Goal: Task Accomplishment & Management: Complete application form

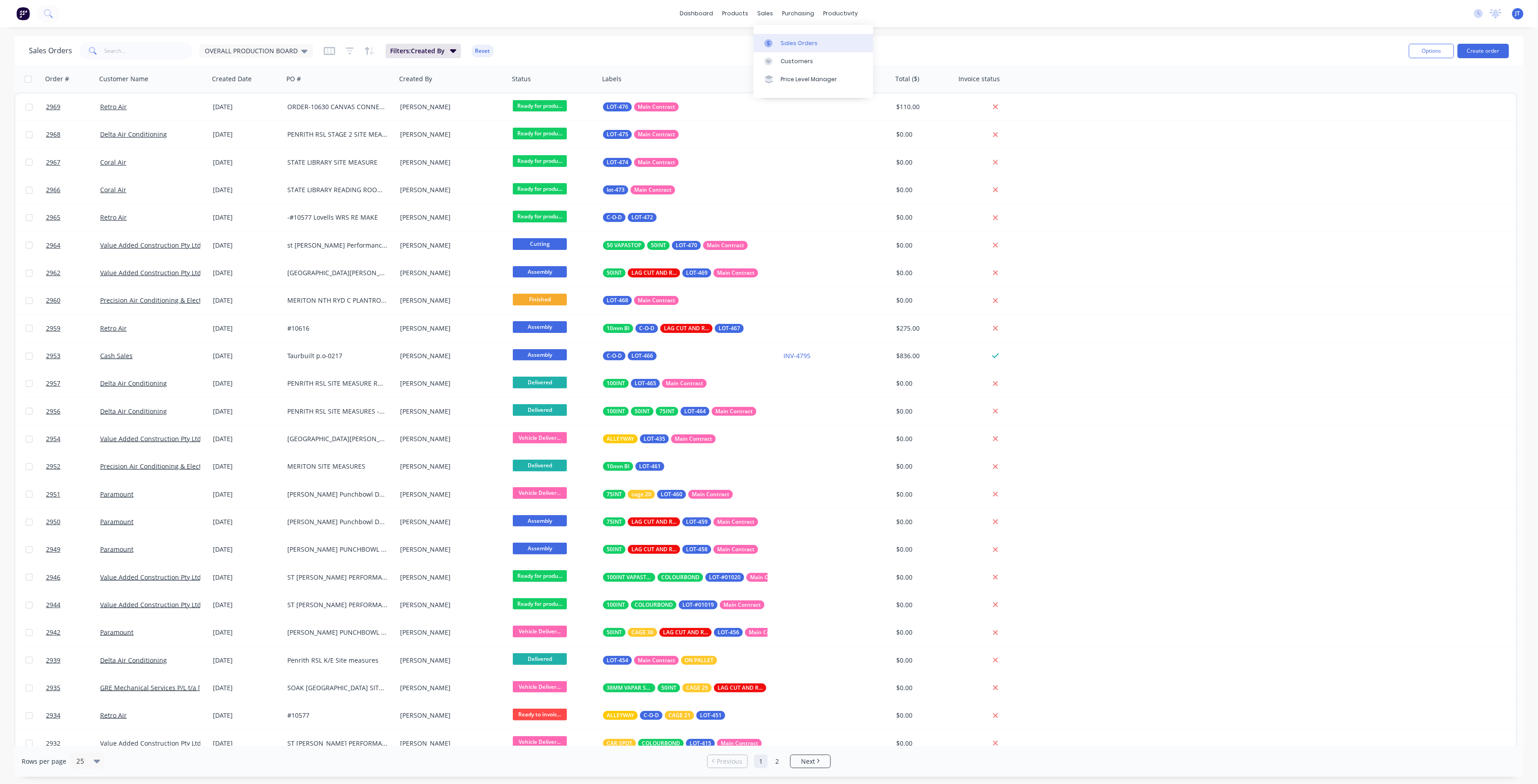
click at [787, 41] on div "Sales Orders" at bounding box center [799, 43] width 37 height 8
click at [1504, 51] on button "Create order" at bounding box center [1484, 51] width 52 height 15
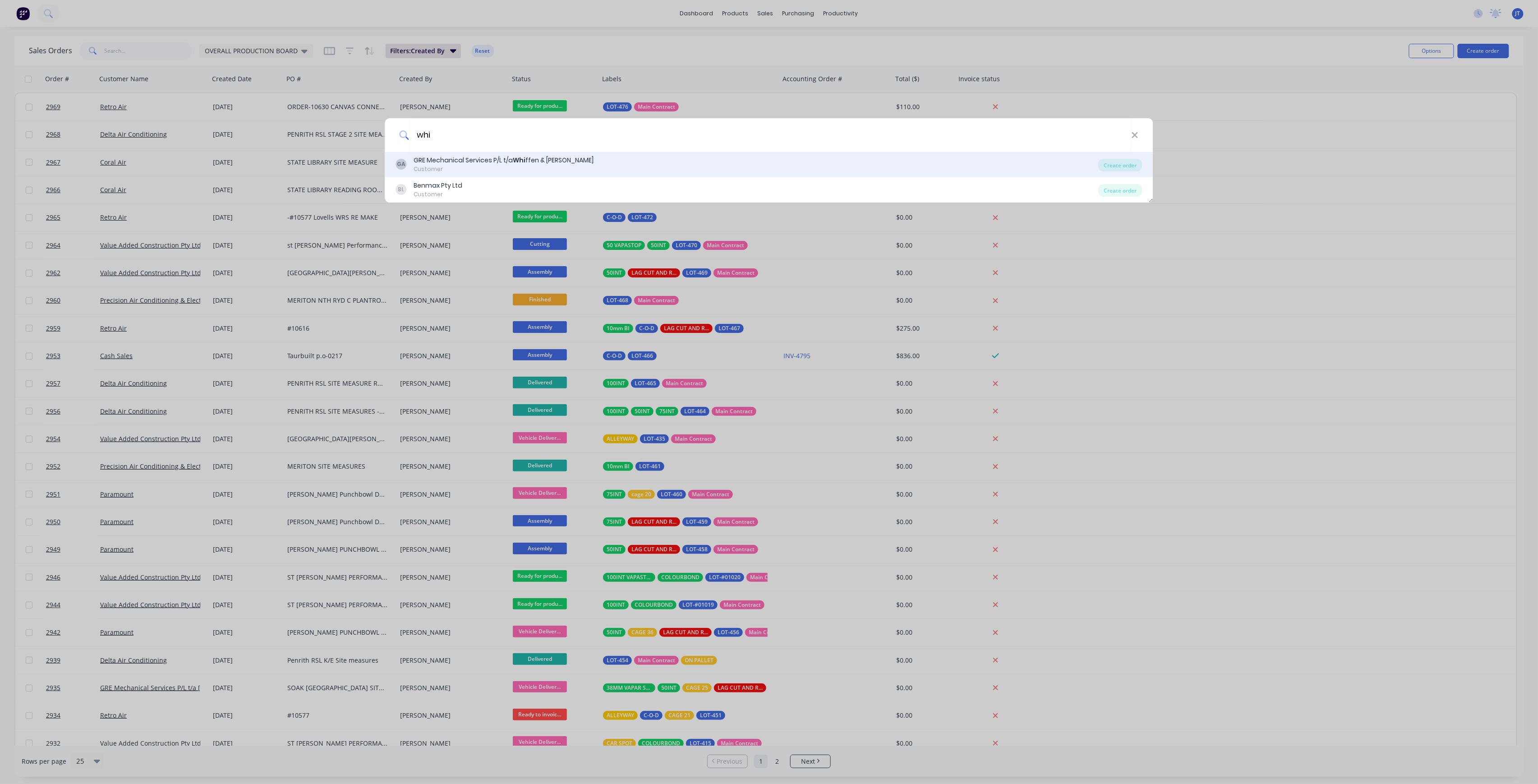
type input "whi"
click at [553, 159] on div "GRE Mechanical Services P/L t/a Whi ffen & [PERSON_NAME]" at bounding box center [504, 160] width 180 height 9
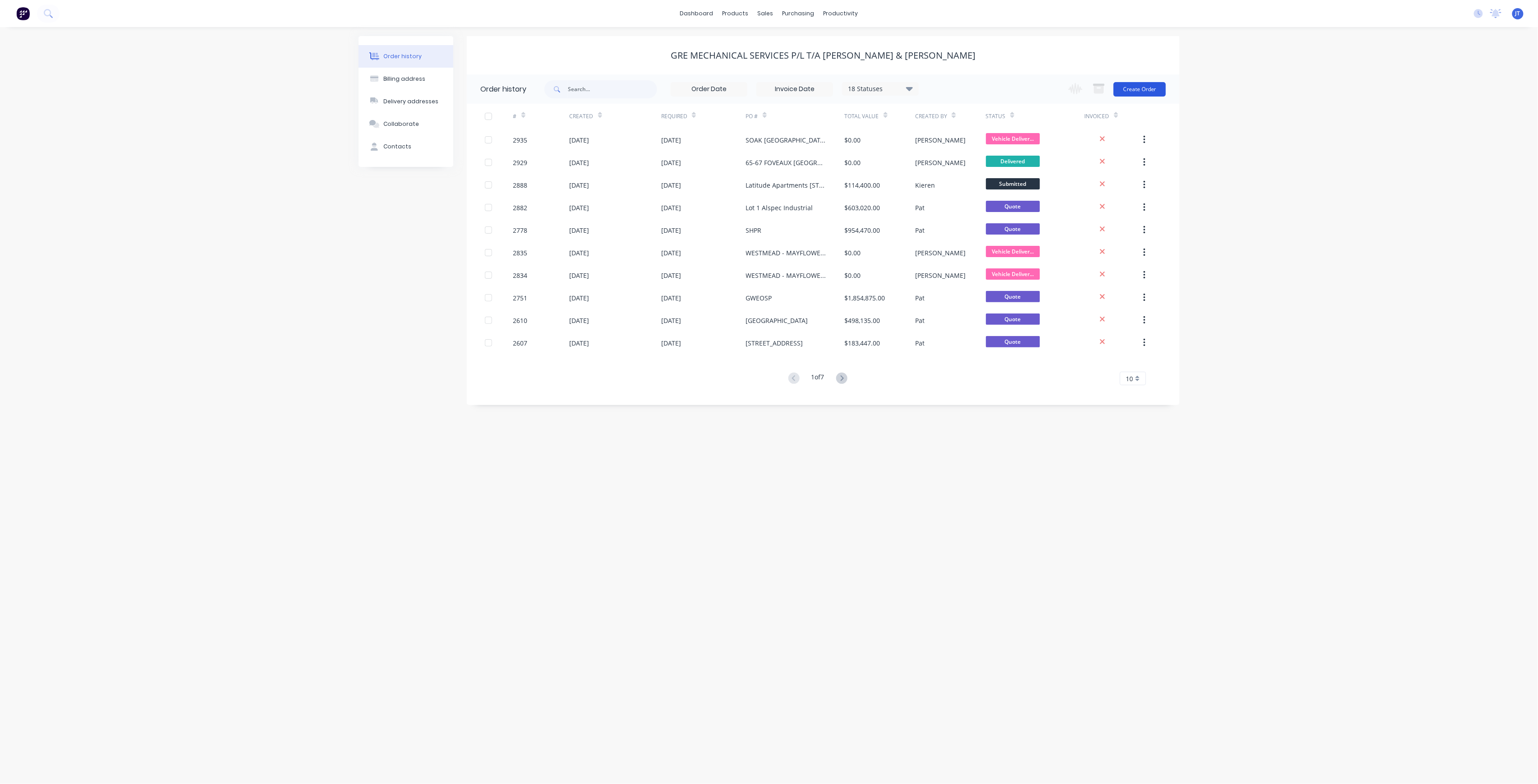
click at [1155, 91] on button "Create Order" at bounding box center [1139, 89] width 53 height 15
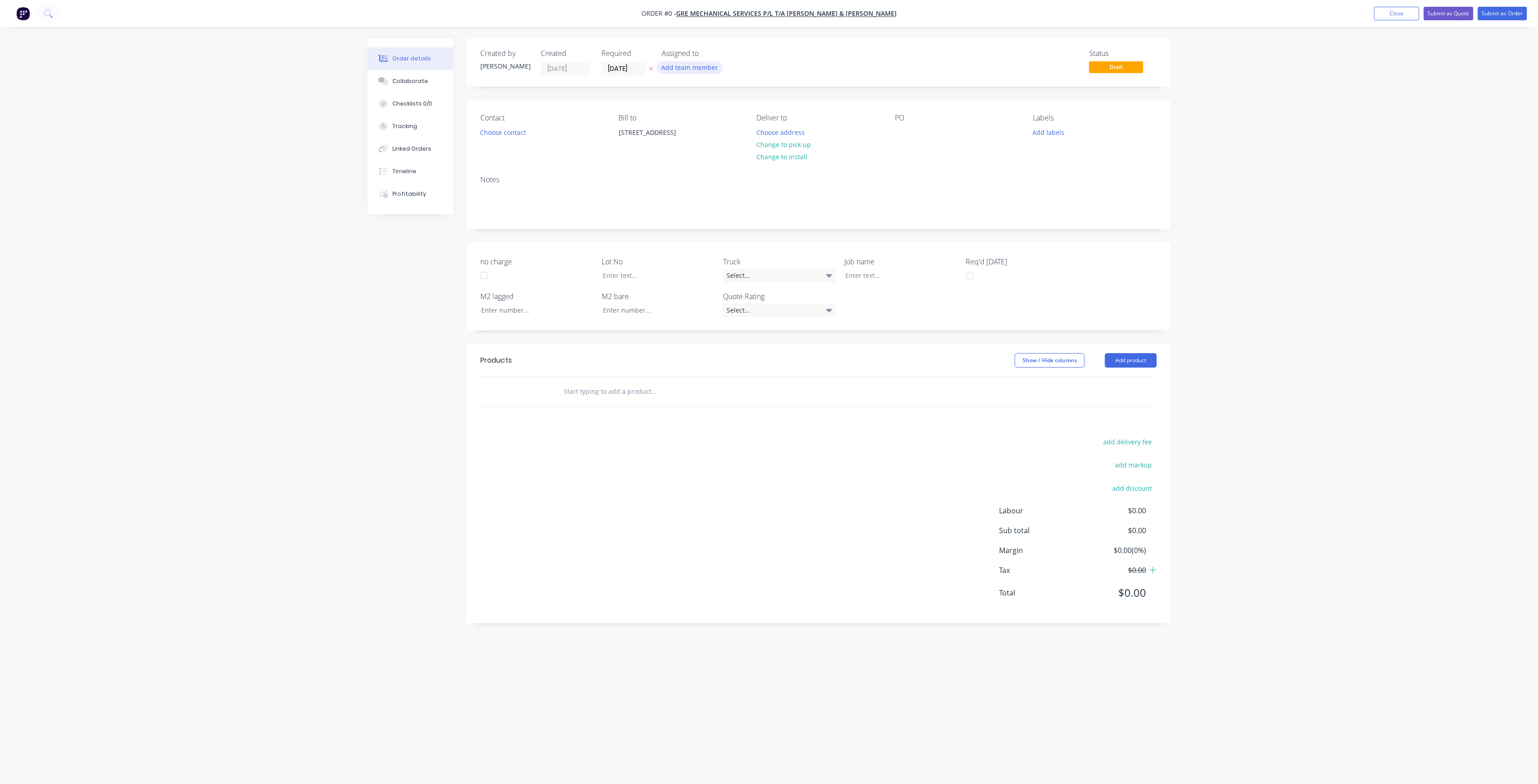
click at [706, 72] on button "Add team member" at bounding box center [689, 67] width 66 height 12
click at [700, 115] on button "[PERSON_NAME] (You)" at bounding box center [729, 117] width 135 height 18
click at [630, 71] on div "Order details Collaborate Checklists 0/0 Tracking Linked Orders Timeline Profit…" at bounding box center [769, 374] width 821 height 673
click at [640, 68] on input "[DATE]" at bounding box center [623, 69] width 44 height 14
click at [689, 184] on div "2" at bounding box center [687, 184] width 14 height 14
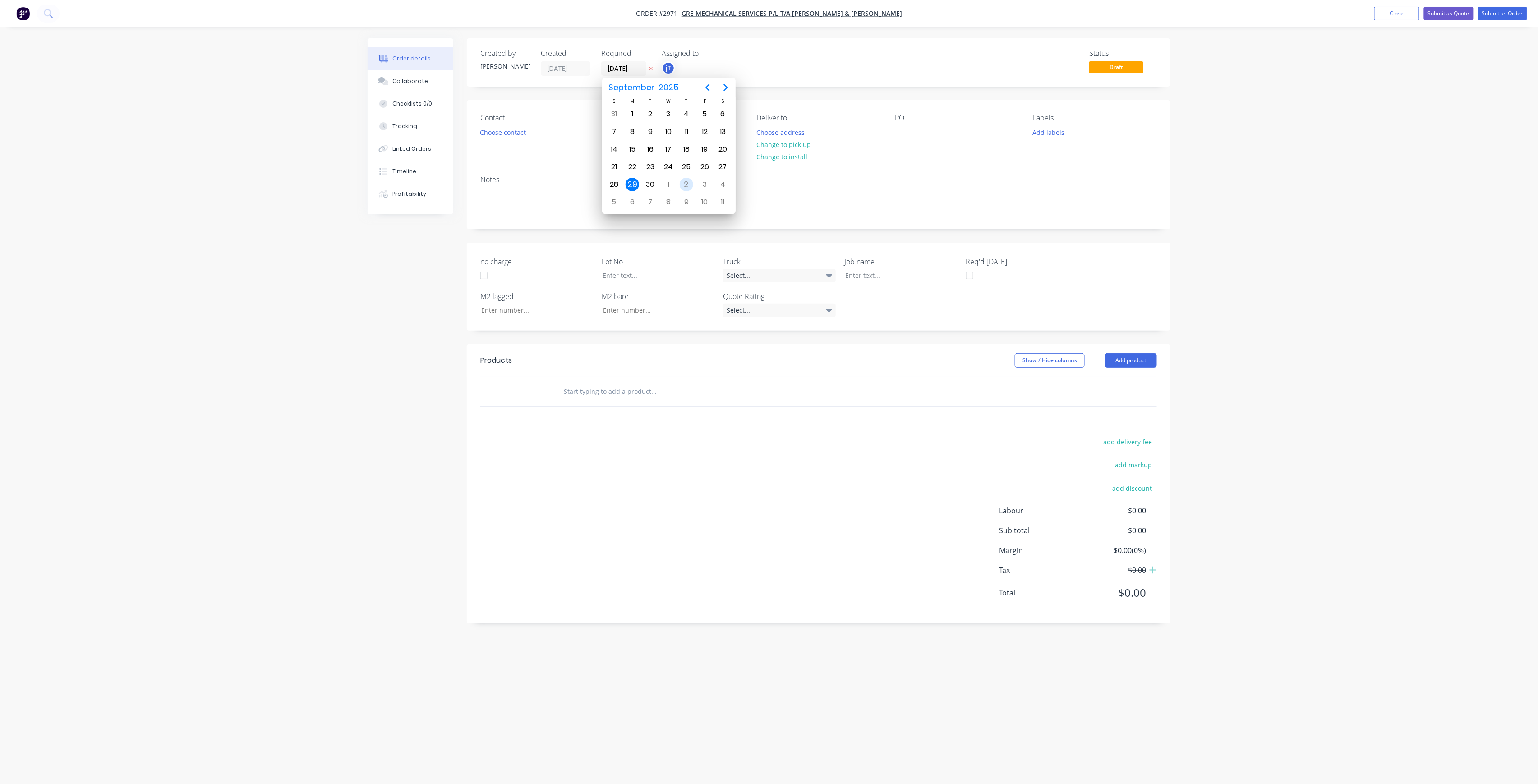
type input "[DATE]"
click at [520, 133] on button "Choose contact" at bounding box center [503, 132] width 55 height 12
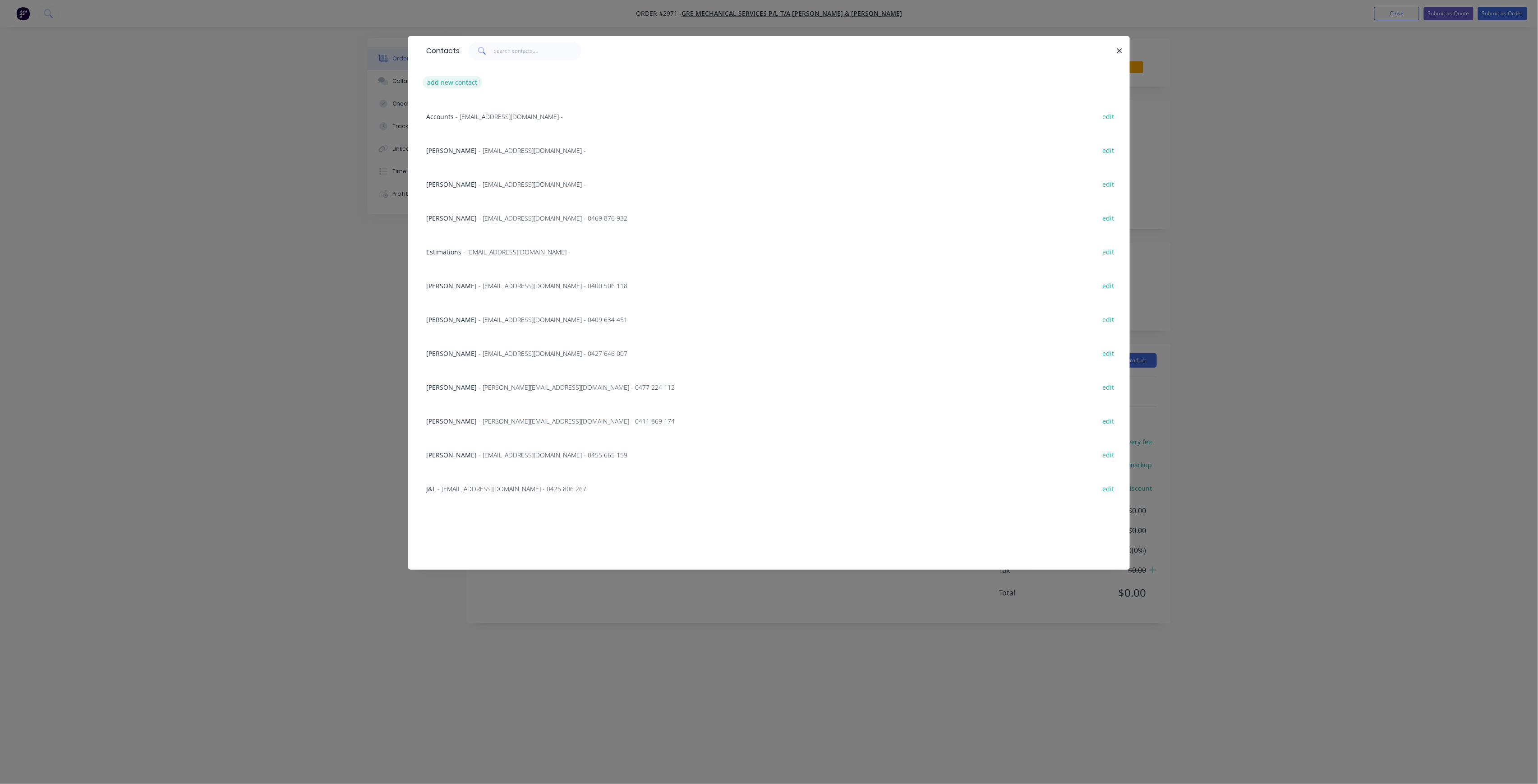
click at [453, 82] on button "add new contact" at bounding box center [452, 82] width 59 height 12
select select "AU"
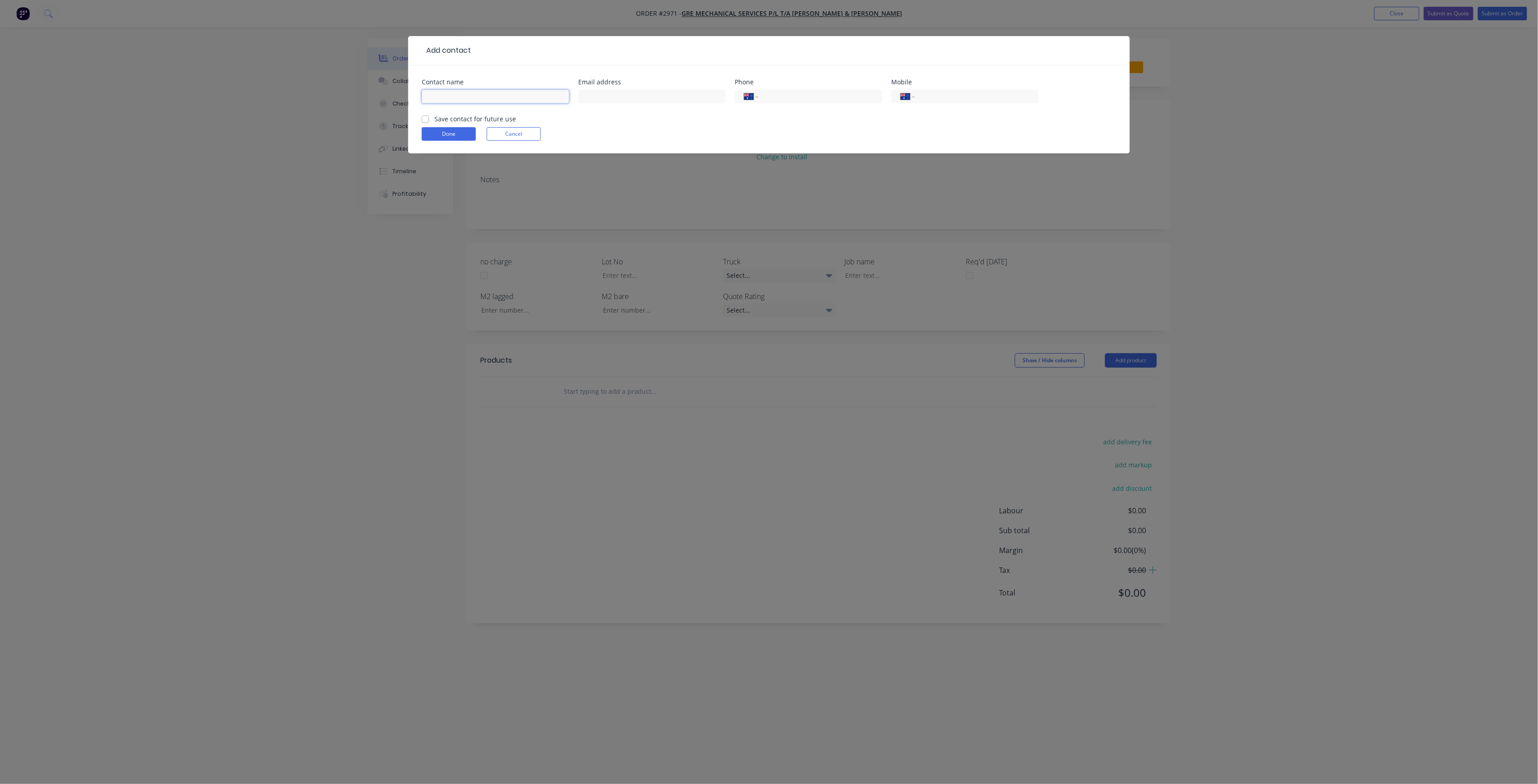
click at [488, 100] on input "text" at bounding box center [495, 96] width 147 height 14
click at [464, 103] on div "[PERSON_NAME]" at bounding box center [495, 101] width 147 height 27
click at [466, 91] on input "[PERSON_NAME]" at bounding box center [495, 96] width 147 height 14
type input "[PERSON_NAME]"
click at [508, 118] on label "Save contact for future use" at bounding box center [475, 118] width 82 height 9
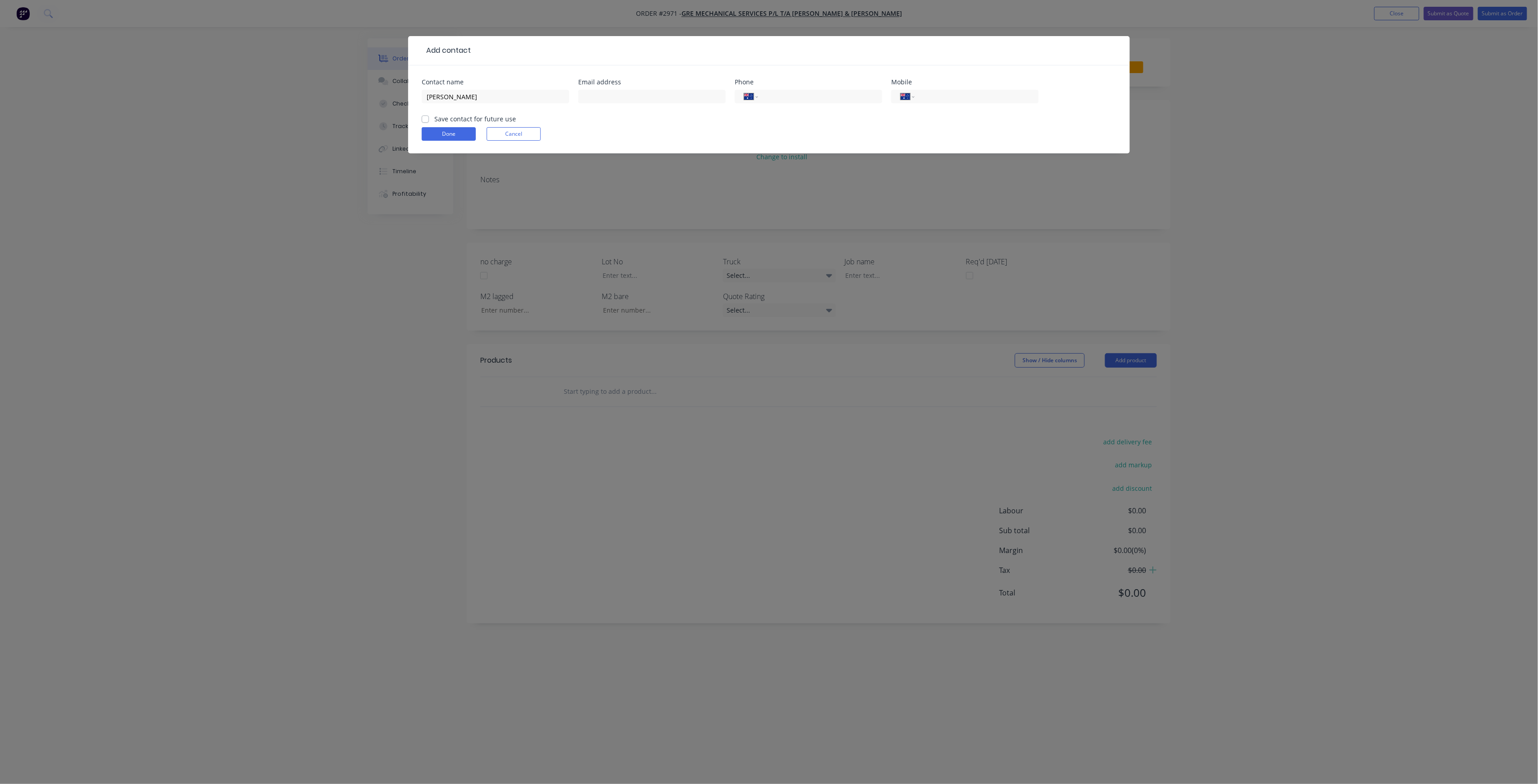
click at [429, 118] on input "Save contact for future use" at bounding box center [425, 118] width 7 height 9
checkbox input "true"
click at [610, 91] on input "text" at bounding box center [651, 96] width 147 height 14
click at [646, 99] on input "text" at bounding box center [651, 96] width 147 height 14
paste input "[PERSON_NAME] <[EMAIL_ADDRESS][DOMAIN_NAME]>"
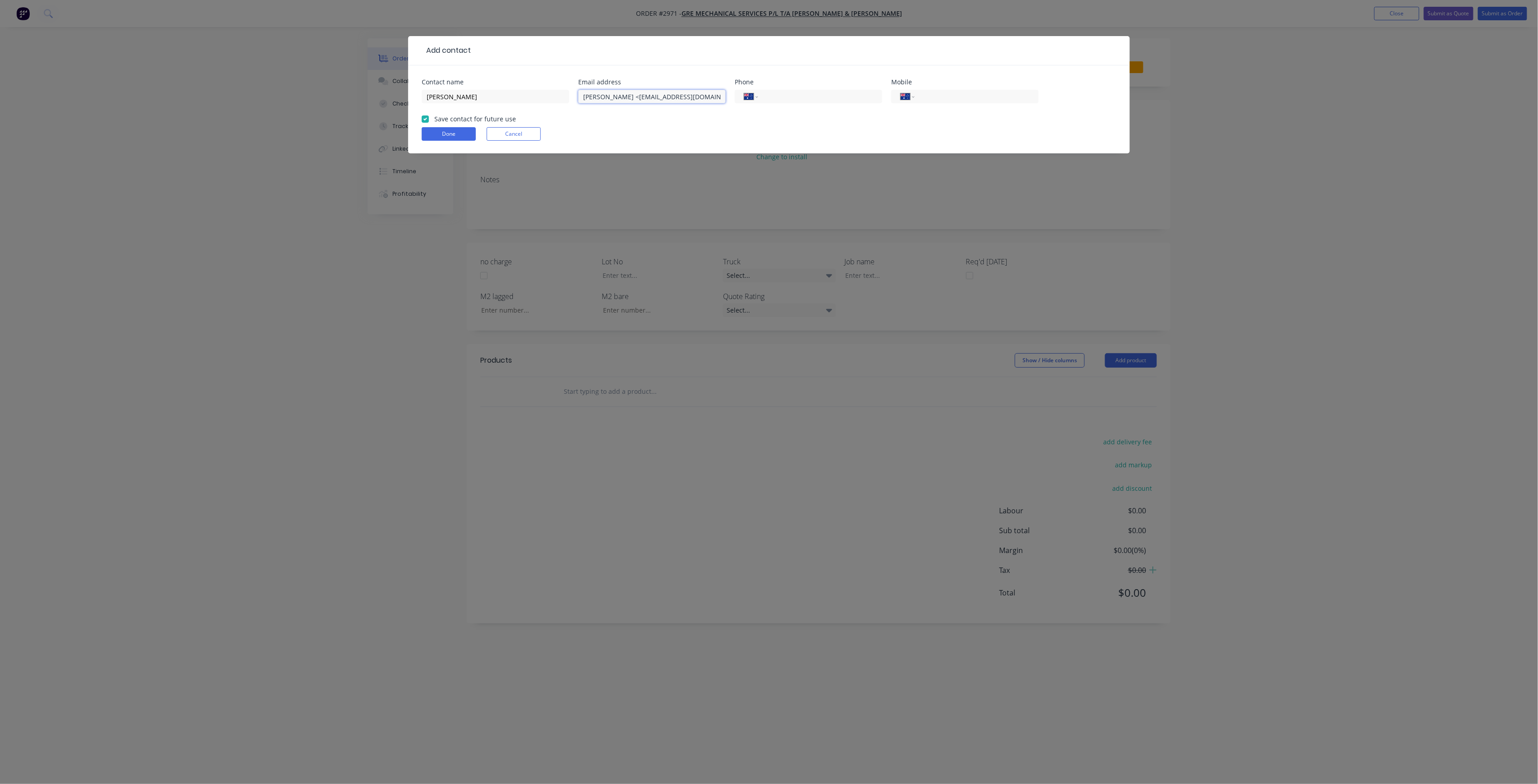
click at [627, 92] on input "[PERSON_NAME] <[EMAIL_ADDRESS][DOMAIN_NAME]>" at bounding box center [651, 96] width 147 height 14
click at [697, 94] on input "[EMAIL_ADDRESS][DOMAIN_NAME]>" at bounding box center [651, 96] width 147 height 14
type input "[EMAIL_ADDRESS][DOMAIN_NAME]"
click at [966, 94] on input "tel" at bounding box center [975, 96] width 109 height 10
click at [955, 98] on input "tel" at bounding box center [975, 96] width 109 height 10
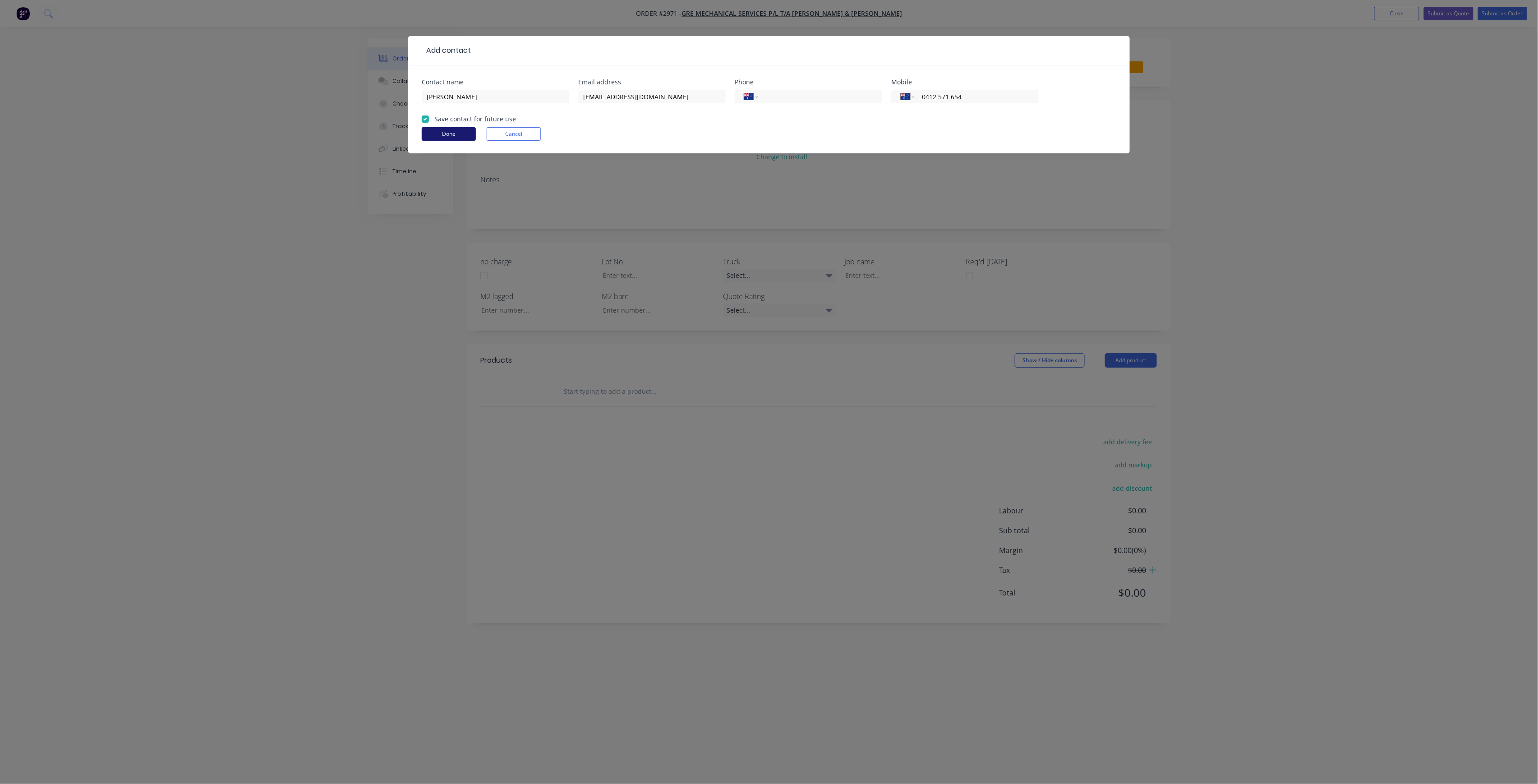
type input "0412 571 654"
click at [448, 136] on button "Done" at bounding box center [448, 134] width 54 height 14
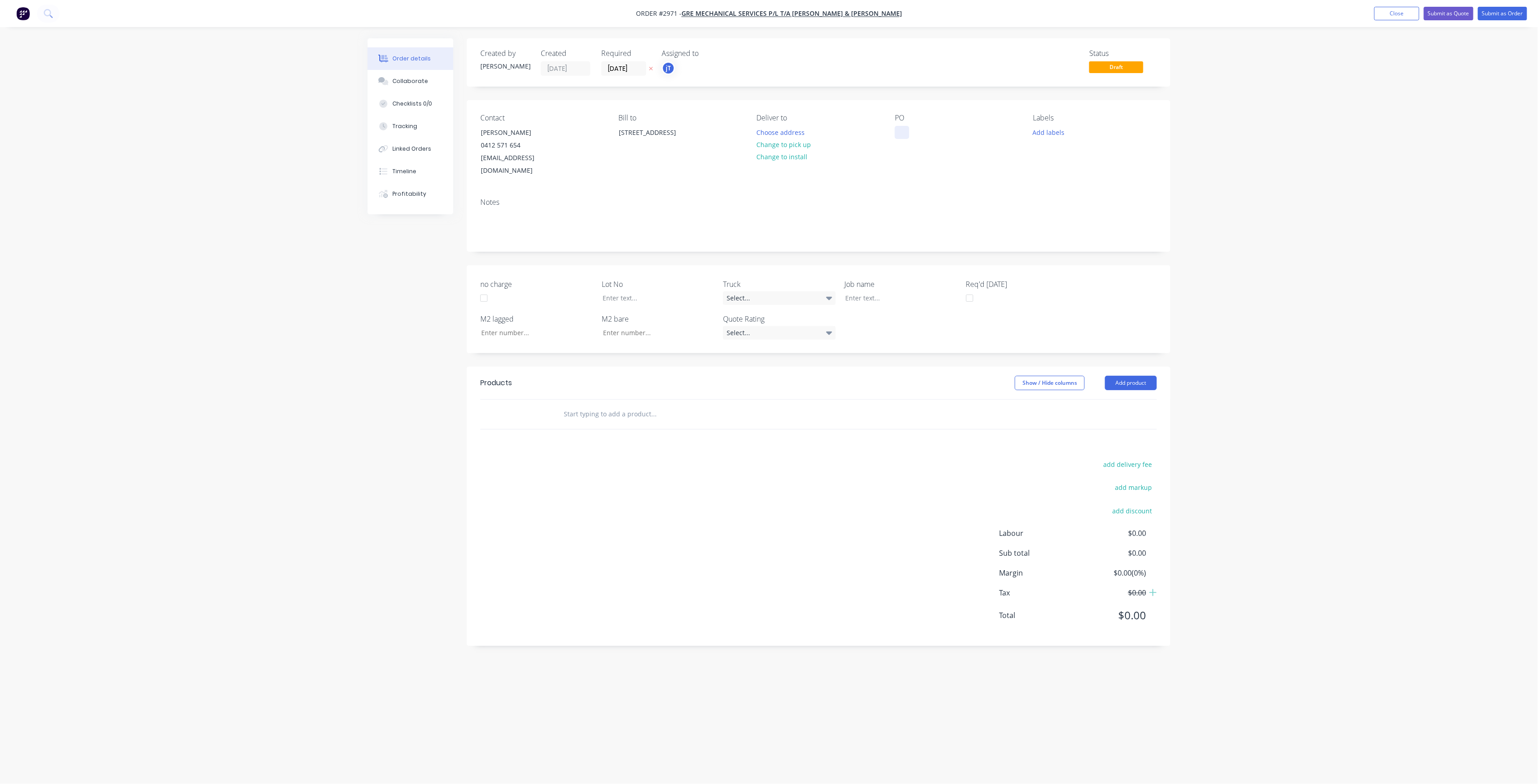
click at [905, 136] on div at bounding box center [902, 132] width 15 height 13
drag, startPoint x: 935, startPoint y: 134, endPoint x: 894, endPoint y: 134, distance: 41.0
click at [894, 134] on div "Contact [PERSON_NAME] [PHONE_NUMBER] [EMAIL_ADDRESS][DOMAIN_NAME] Bill to [STRE…" at bounding box center [819, 145] width 704 height 90
click at [898, 133] on div "latitude apartments" at bounding box center [932, 132] width 75 height 13
click at [962, 132] on div "Latitude Apartments" at bounding box center [933, 132] width 77 height 13
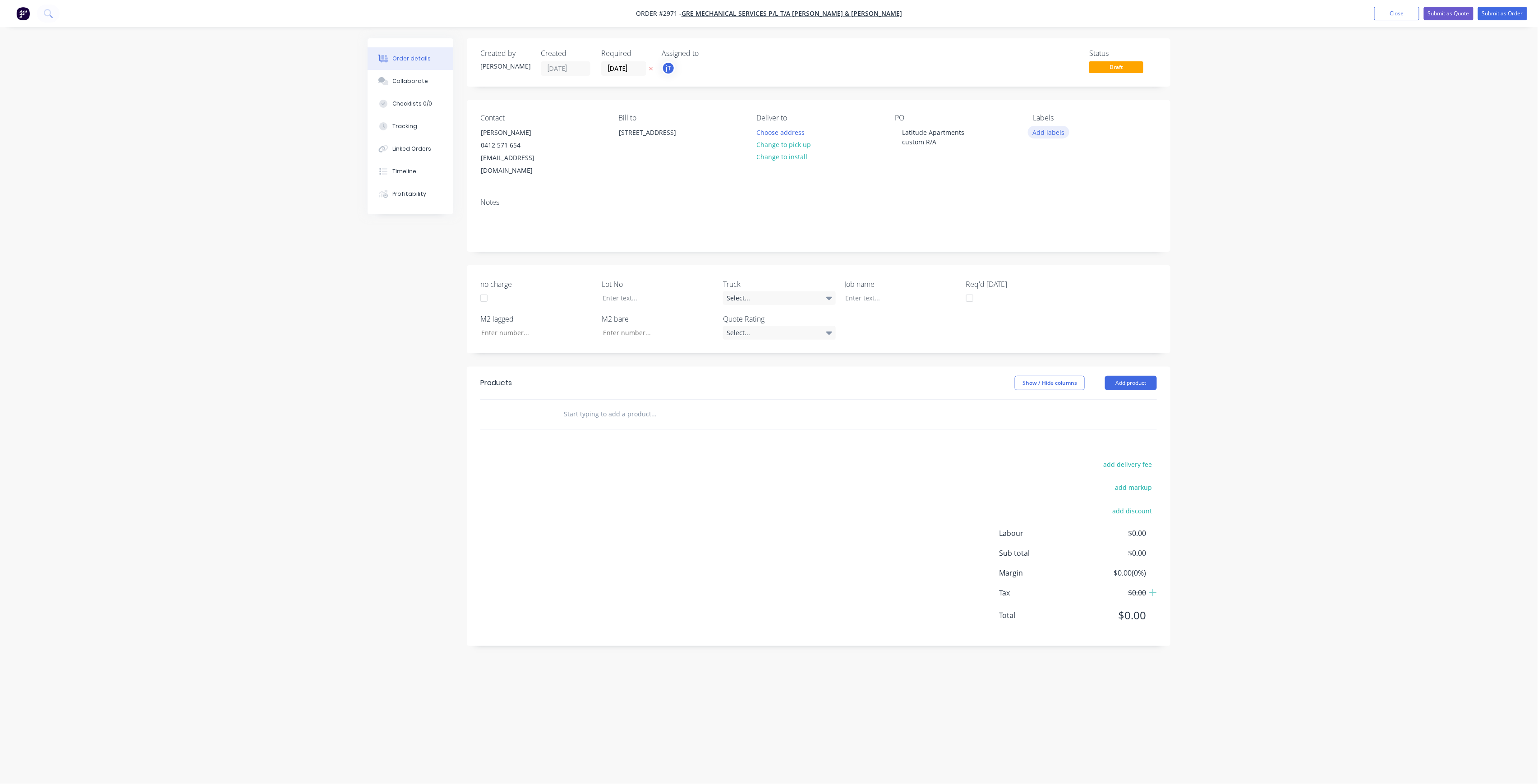
click at [1055, 135] on button "Add labels" at bounding box center [1049, 132] width 41 height 12
click at [1090, 154] on input "text" at bounding box center [1107, 159] width 94 height 18
type input "l"
click at [1082, 214] on div "LOT-477" at bounding box center [1073, 213] width 29 height 10
drag, startPoint x: 1095, startPoint y: 158, endPoint x: 1059, endPoint y: 152, distance: 36.5
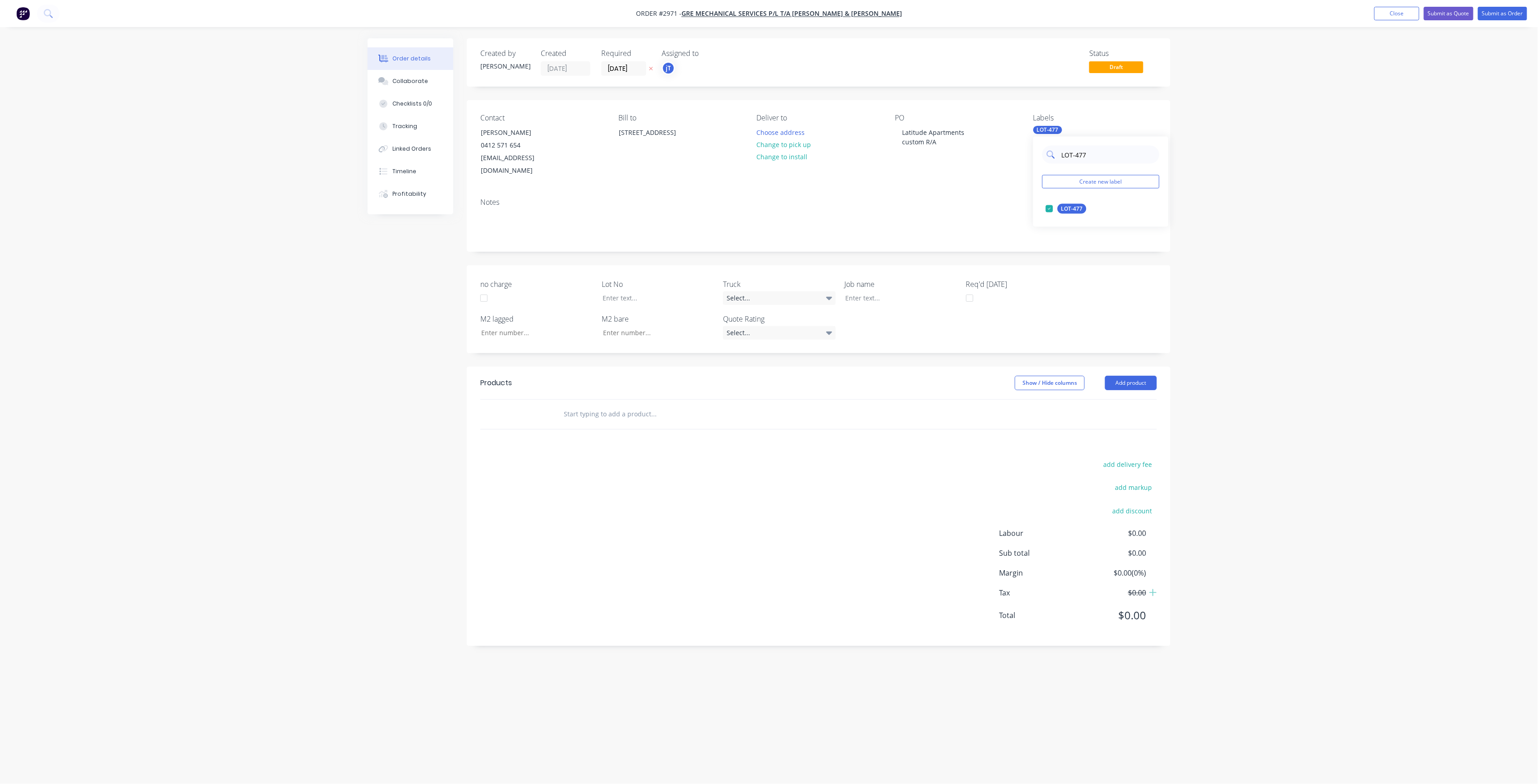
click at [1059, 152] on div "LOT-477" at bounding box center [1101, 154] width 117 height 18
type input "MAIN"
click at [1074, 214] on button "Main Contract" at bounding box center [1074, 208] width 64 height 13
click at [923, 124] on div "PO Latitude Apartments custom R/A" at bounding box center [956, 146] width 123 height 64
drag, startPoint x: 913, startPoint y: 134, endPoint x: 896, endPoint y: 128, distance: 18.0
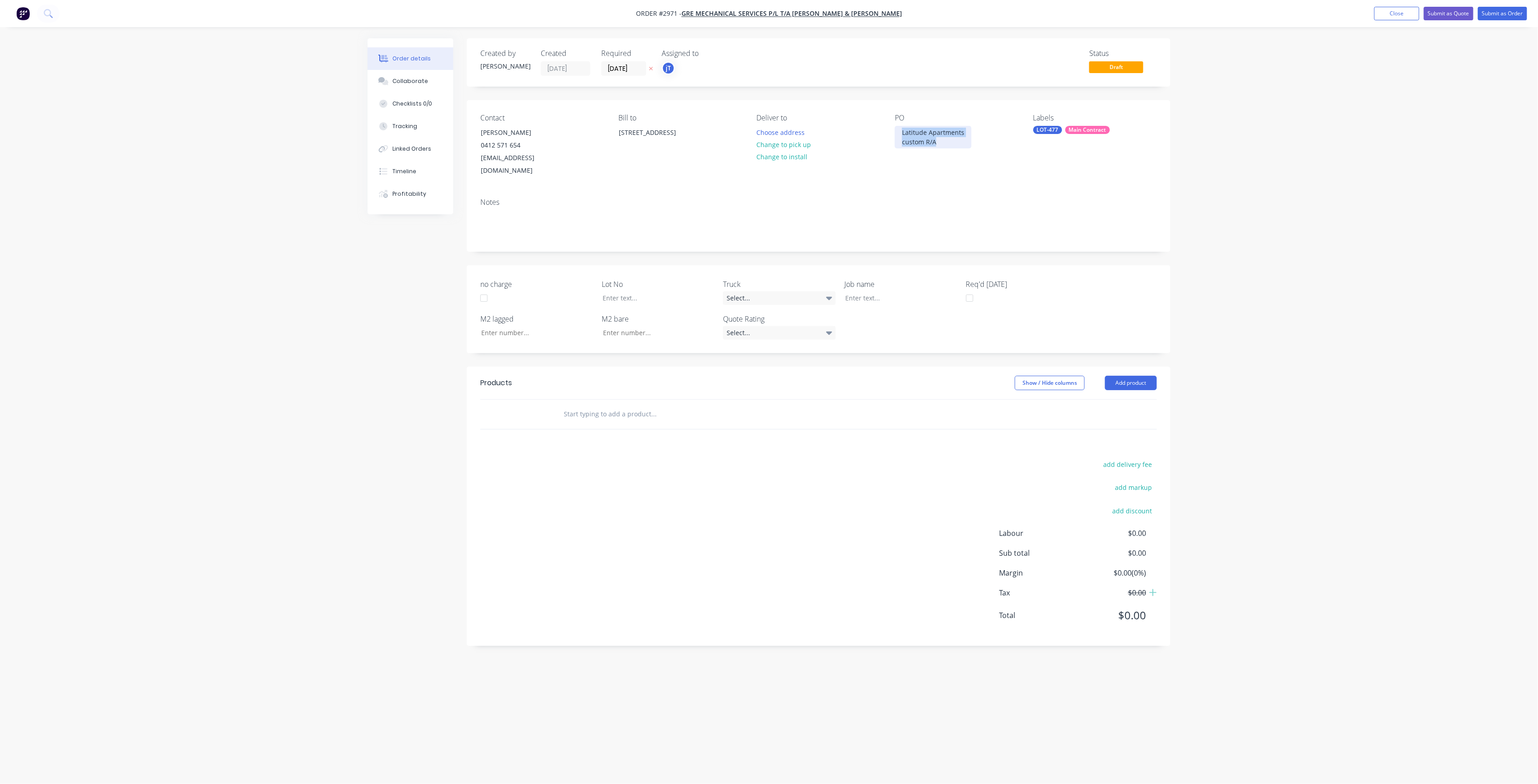
click at [896, 128] on div "Latitude Apartments custom R/A" at bounding box center [933, 137] width 77 height 22
copy div "Latitude Apartments custom R/A"
click at [862, 291] on div at bounding box center [894, 297] width 113 height 13
paste div
click at [906, 291] on div "Latitude Apartmentscustom R/A" at bounding box center [894, 297] width 113 height 13
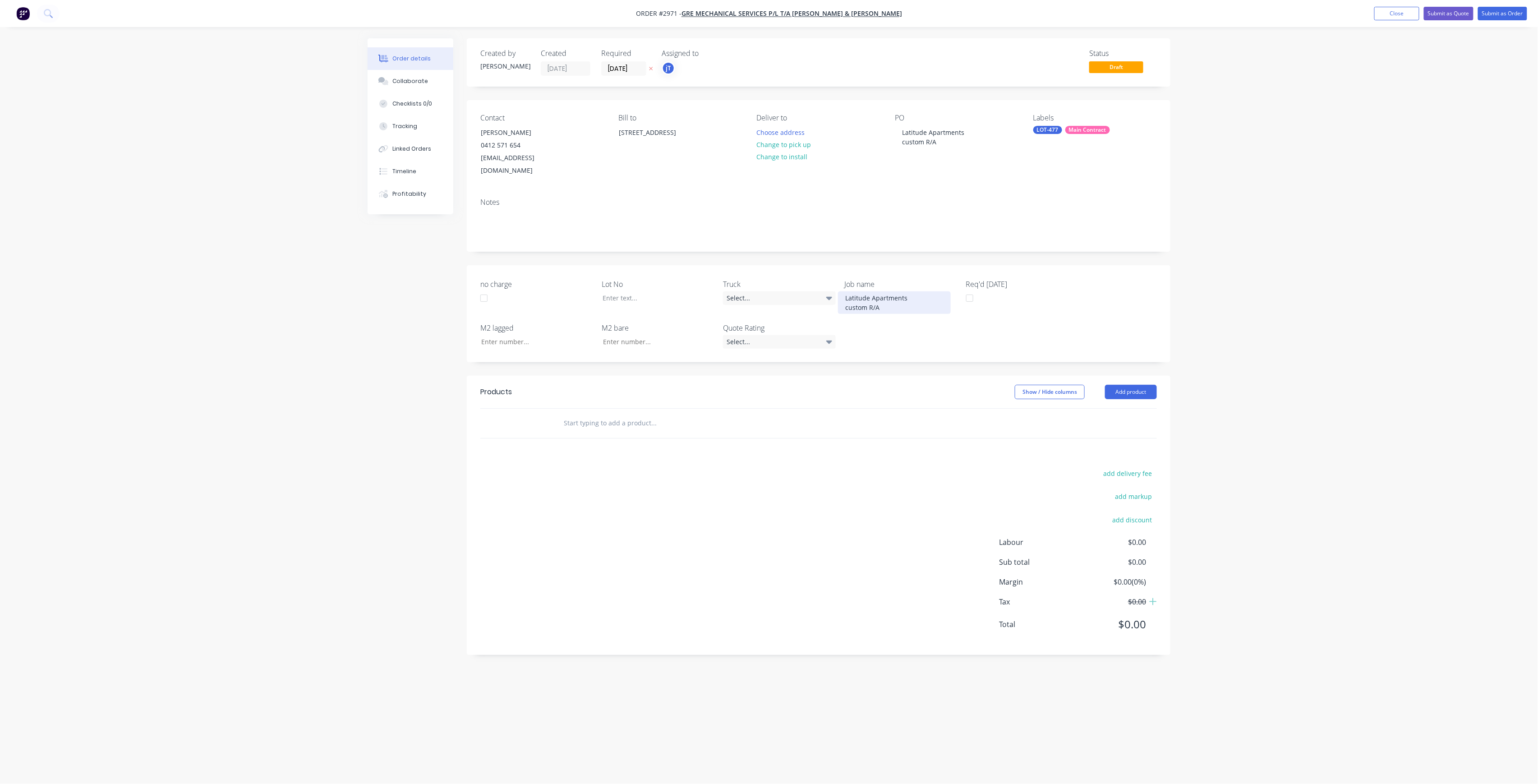
click at [913, 291] on div "Latitude Apartments custom R/A" at bounding box center [894, 302] width 113 height 22
click at [638, 291] on div at bounding box center [651, 297] width 113 height 13
click at [607, 415] on input "text" at bounding box center [653, 423] width 180 height 18
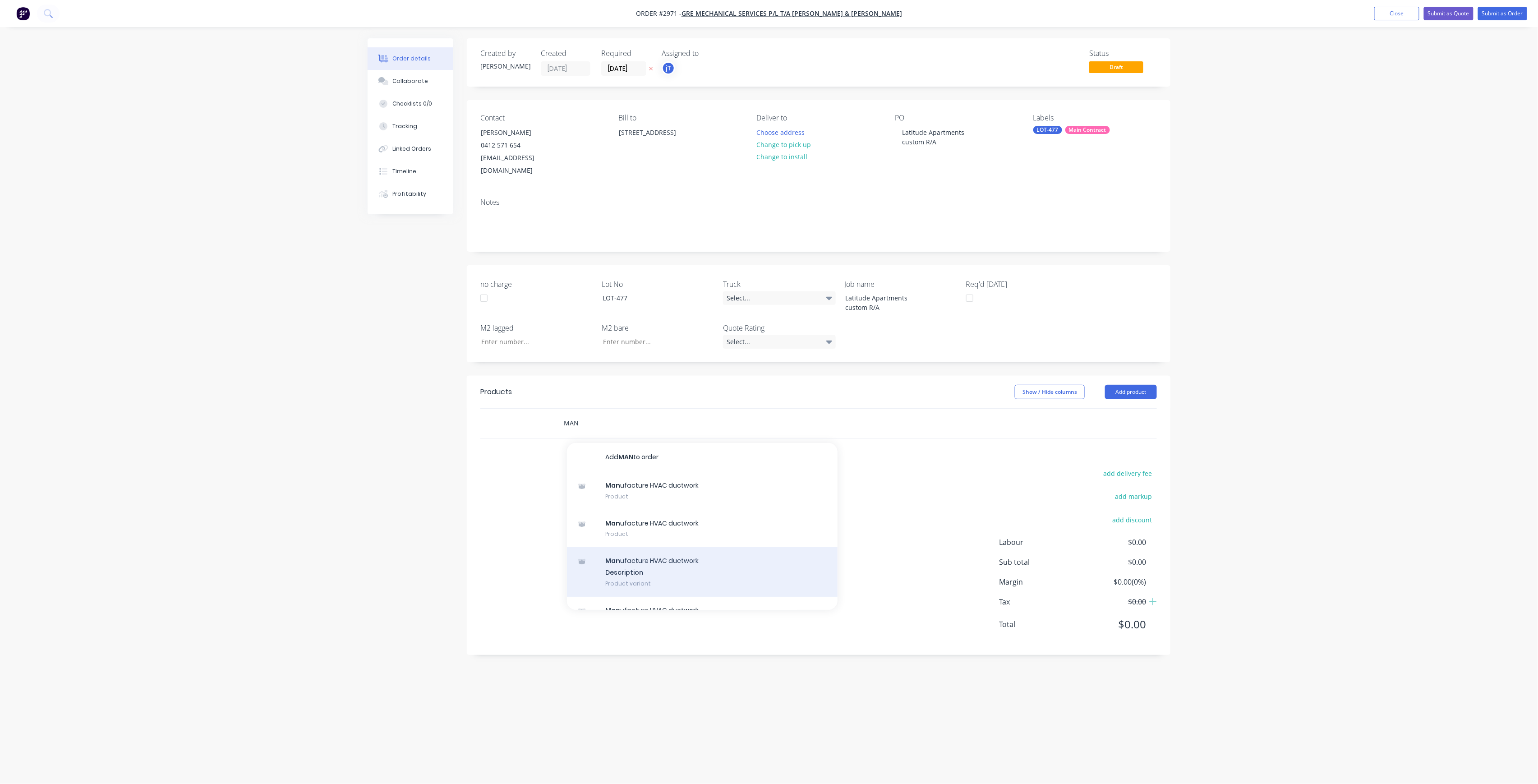
type input "MAN"
click at [694, 569] on div "Man ufacture HVAC ductwork Description Product variant" at bounding box center [702, 572] width 271 height 50
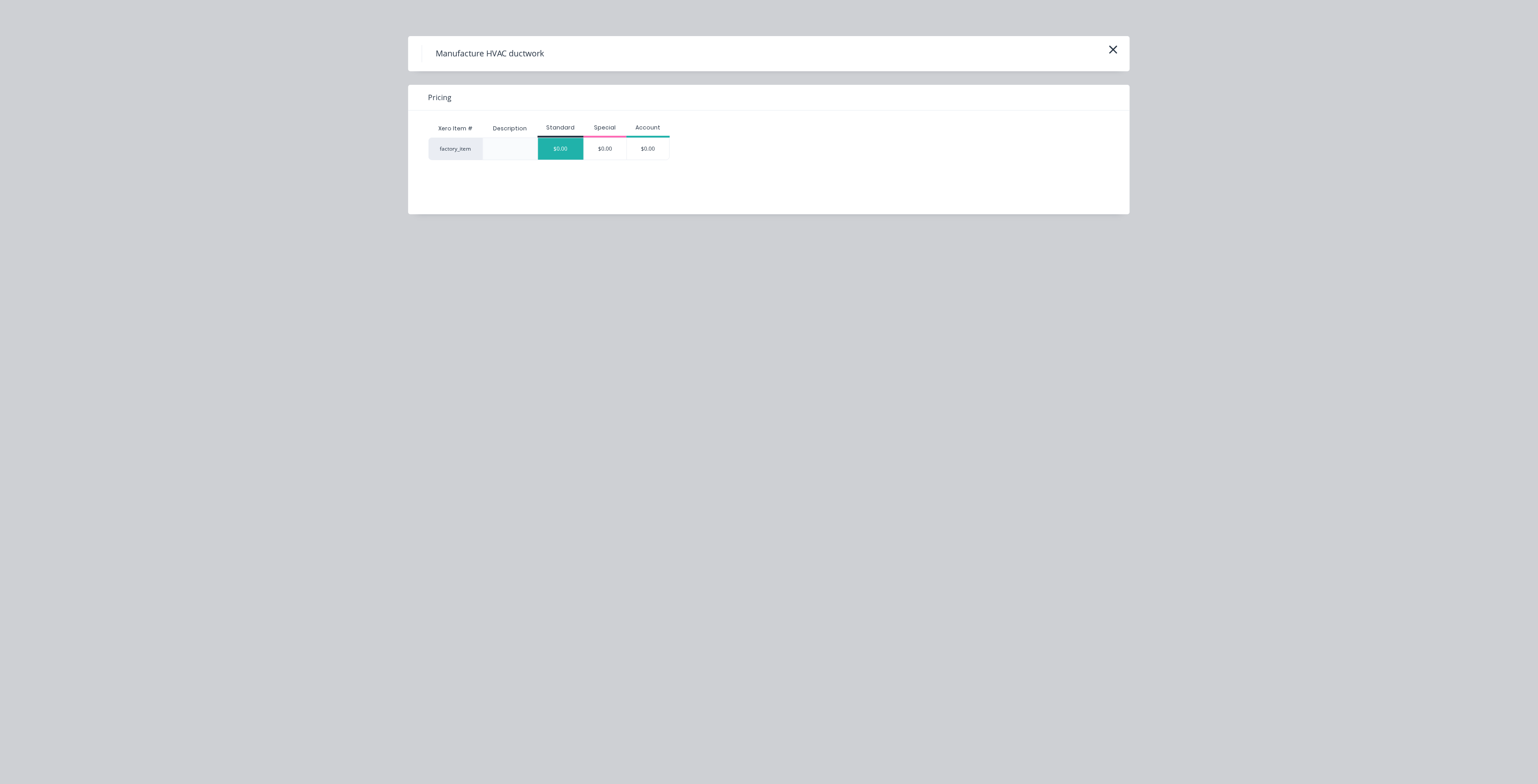
click at [571, 145] on div "$0.00" at bounding box center [561, 148] width 46 height 22
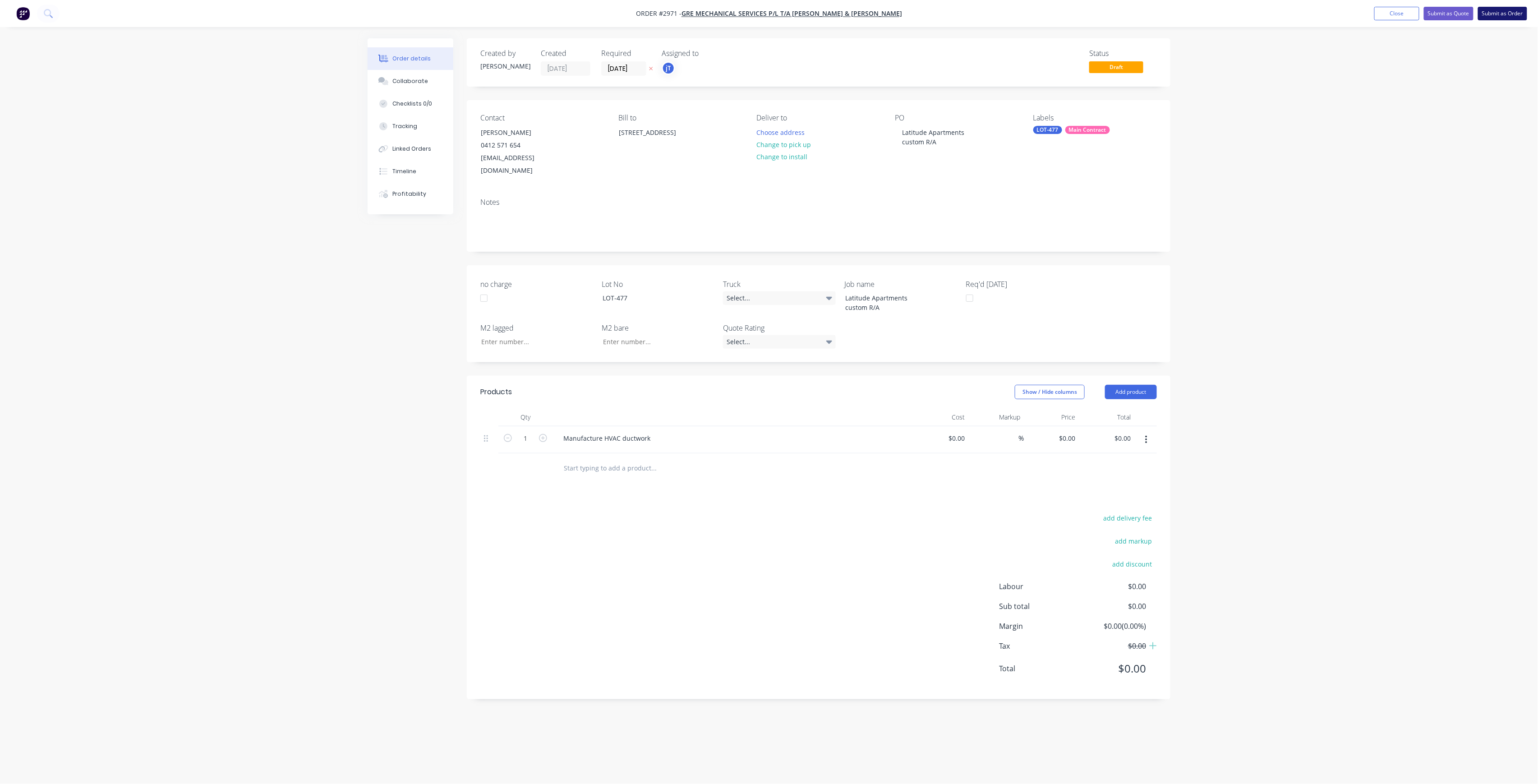
click at [1505, 18] on button "Submit as Order" at bounding box center [1502, 14] width 49 height 14
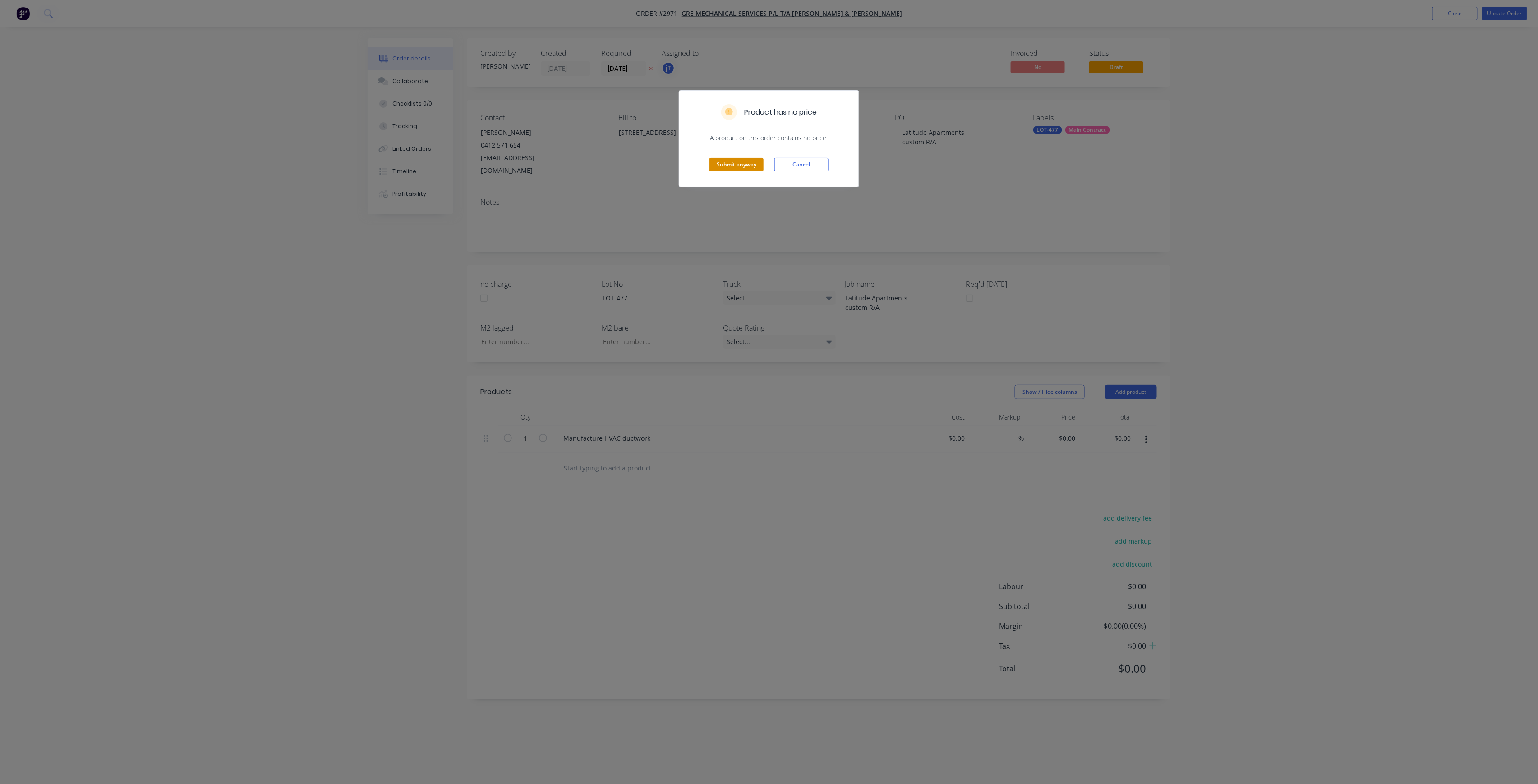
click at [742, 163] on button "Submit anyway" at bounding box center [736, 165] width 54 height 14
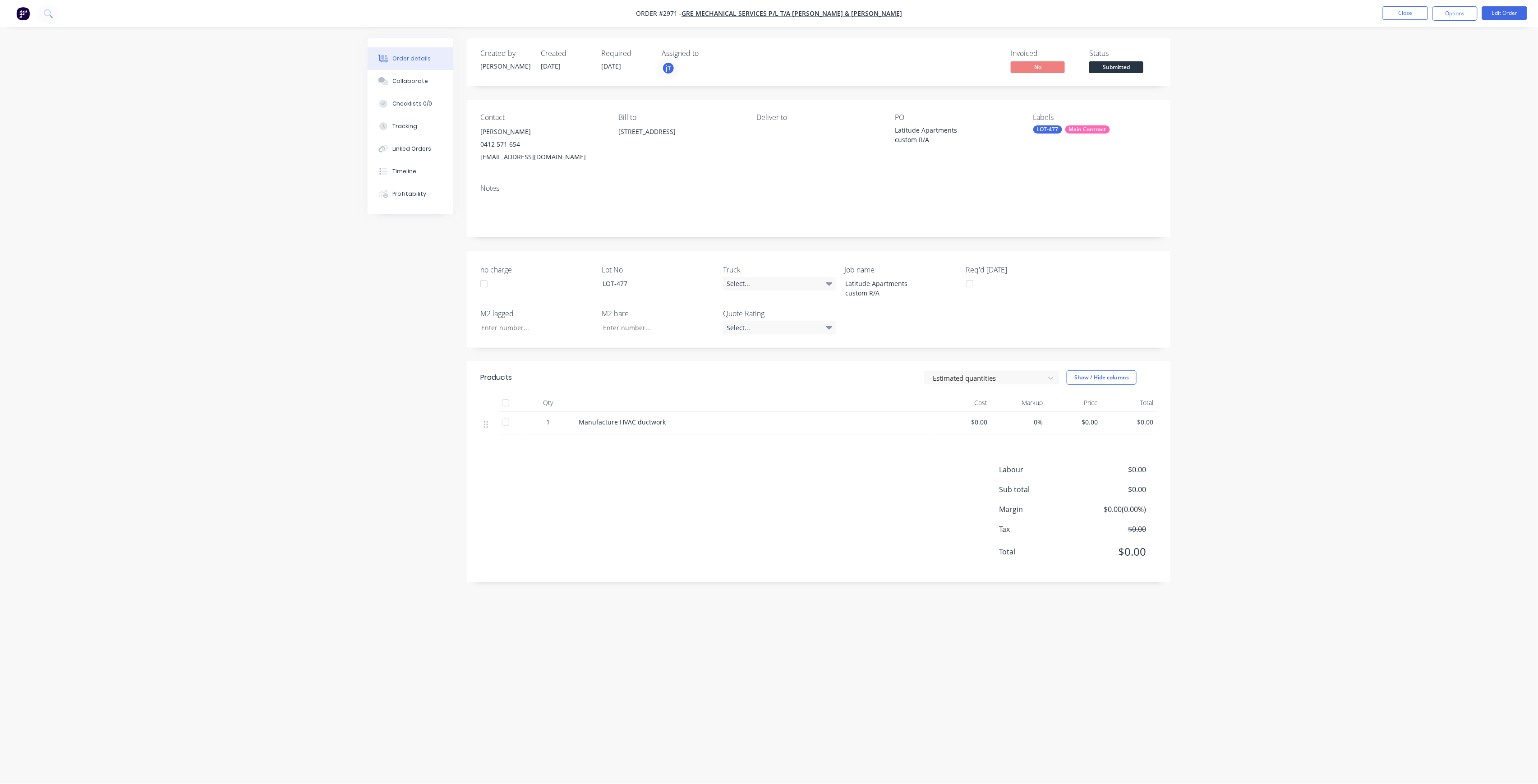
click at [1119, 71] on span "Submitted" at bounding box center [1116, 66] width 54 height 11
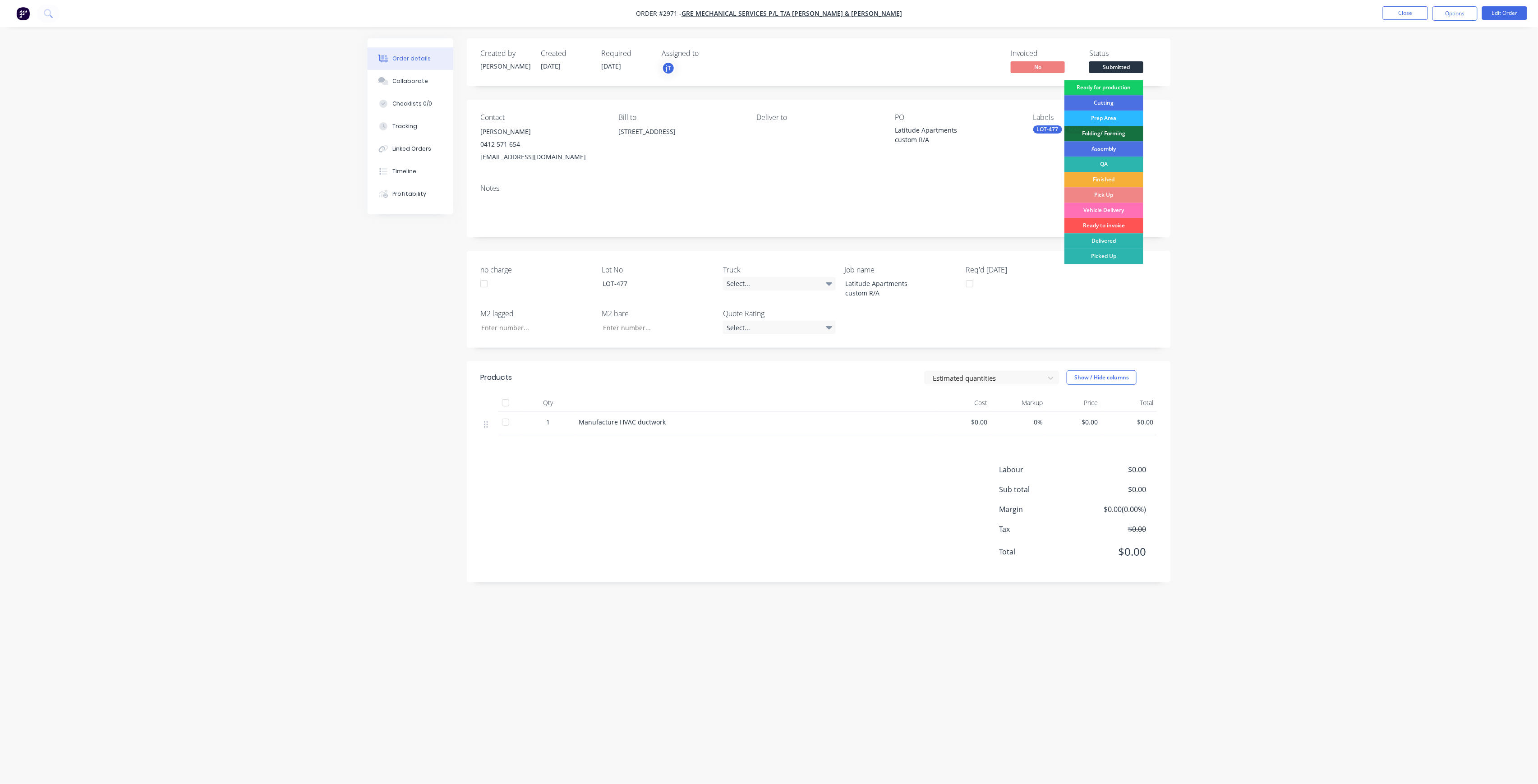
click at [1130, 83] on div "Ready for production" at bounding box center [1104, 88] width 79 height 16
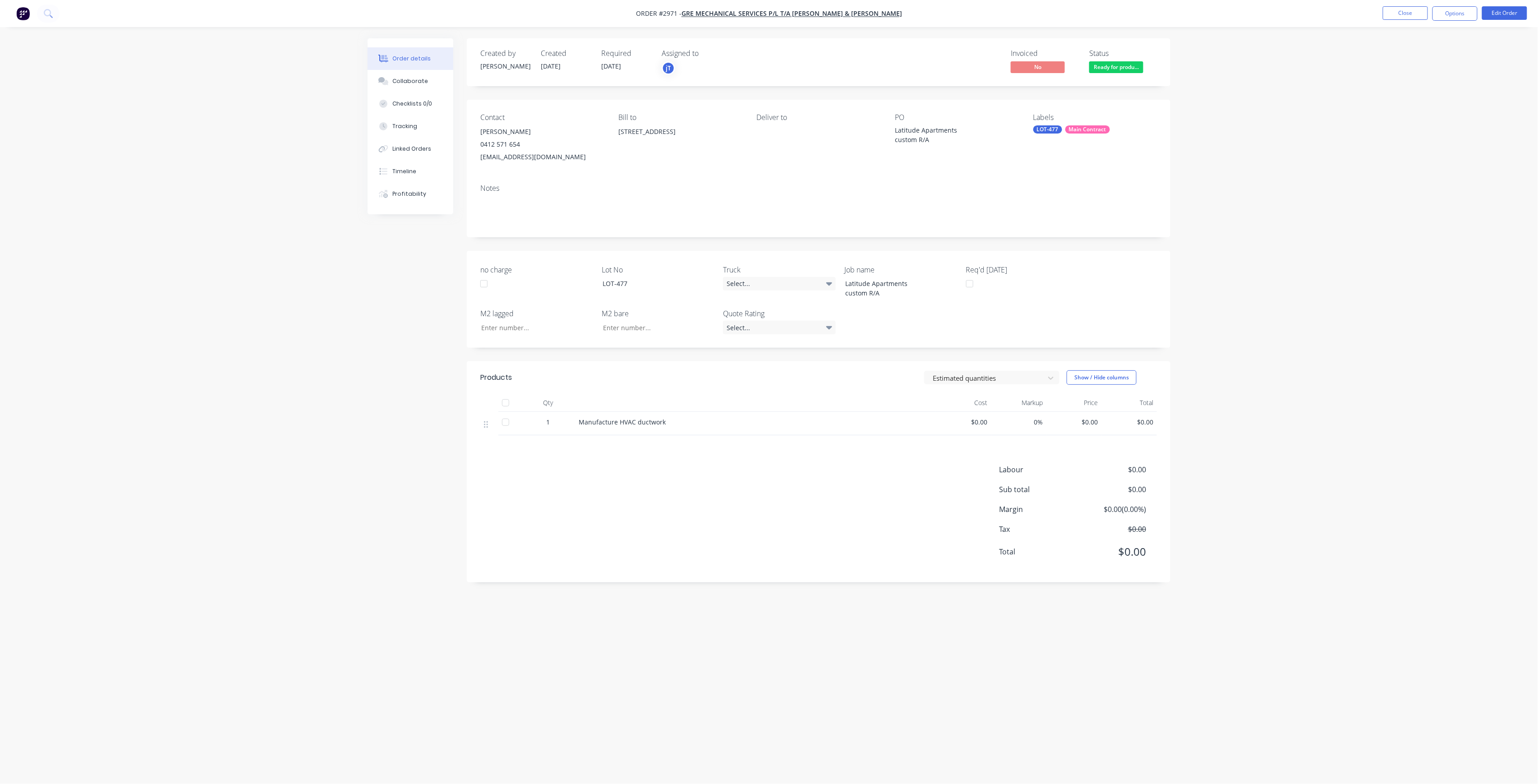
click at [1406, 22] on nav "Order #2971 - GRE Mechanical Services P/L t/a [PERSON_NAME] & [PERSON_NAME] Clo…" at bounding box center [769, 13] width 1538 height 27
click at [1408, 10] on button "Close" at bounding box center [1405, 13] width 45 height 14
